Goal: Find specific page/section: Find specific page/section

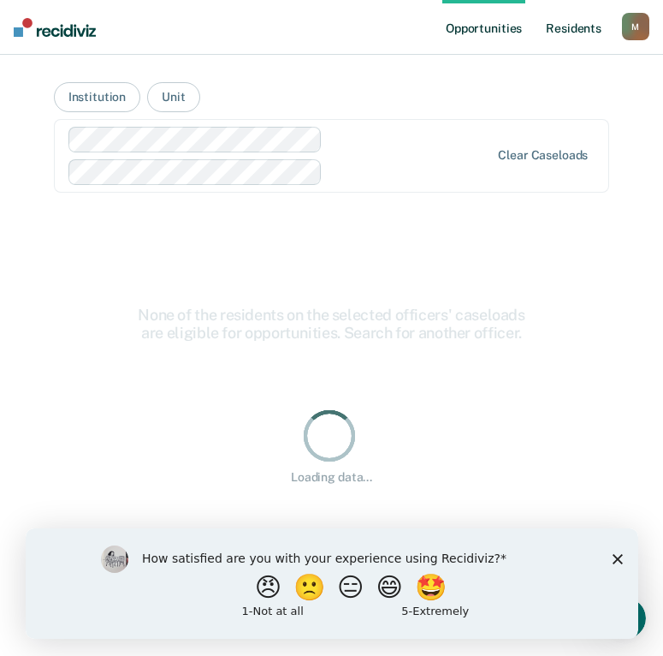
click at [565, 27] on link "Resident s" at bounding box center [574, 27] width 62 height 55
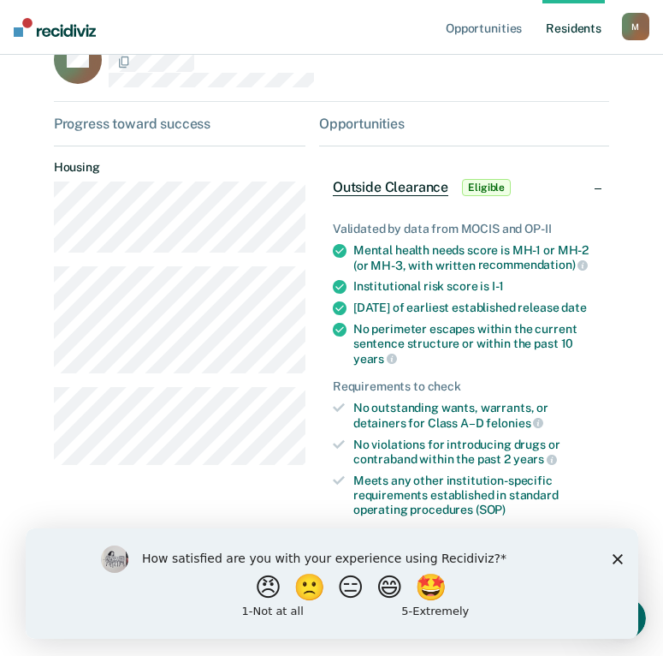
scroll to position [149, 0]
